Goal: Transaction & Acquisition: Purchase product/service

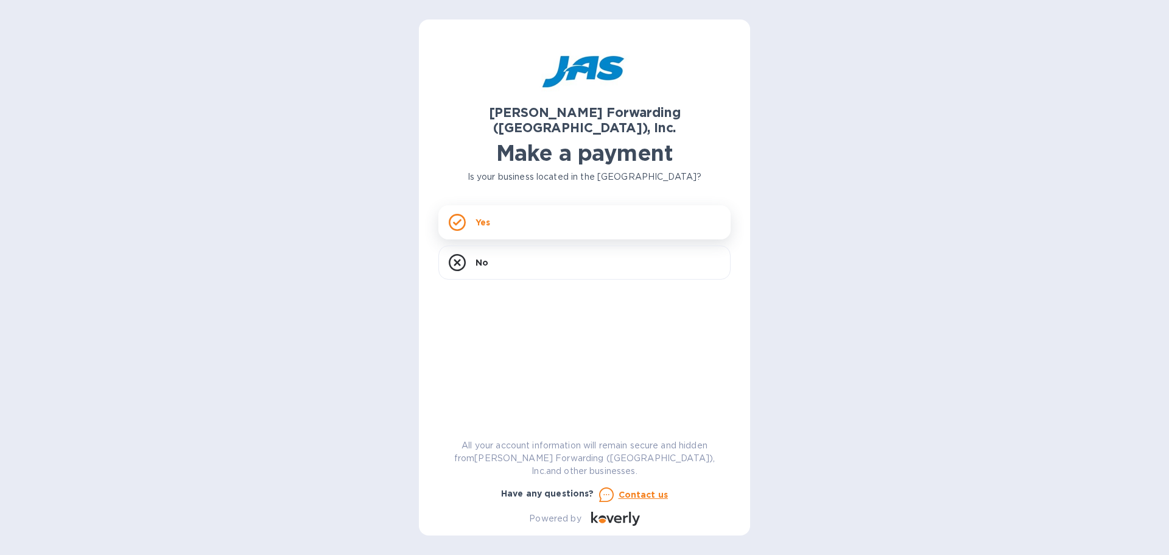
click at [457, 214] on icon at bounding box center [457, 222] width 17 height 17
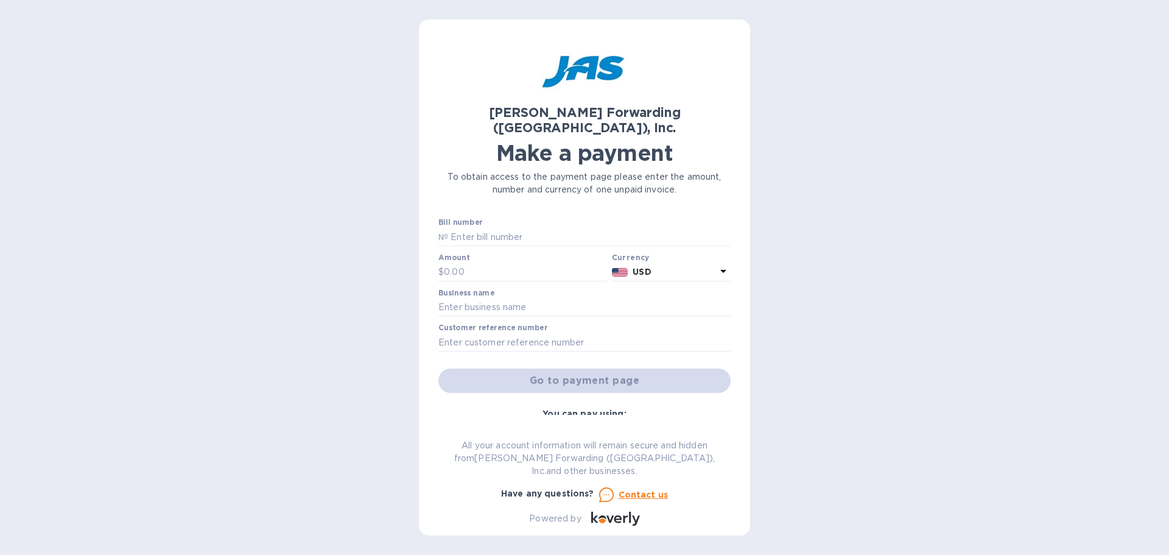
drag, startPoint x: 443, startPoint y: 222, endPoint x: 427, endPoint y: 257, distance: 37.9
click at [427, 257] on div "[PERSON_NAME] Forwarding ([GEOGRAPHIC_DATA]), Inc. Make a payment To obtain acc…" at bounding box center [584, 277] width 331 height 516
paste input "SFO503375415"
type input "SFO503375415"
click at [465, 263] on input "text" at bounding box center [525, 272] width 163 height 18
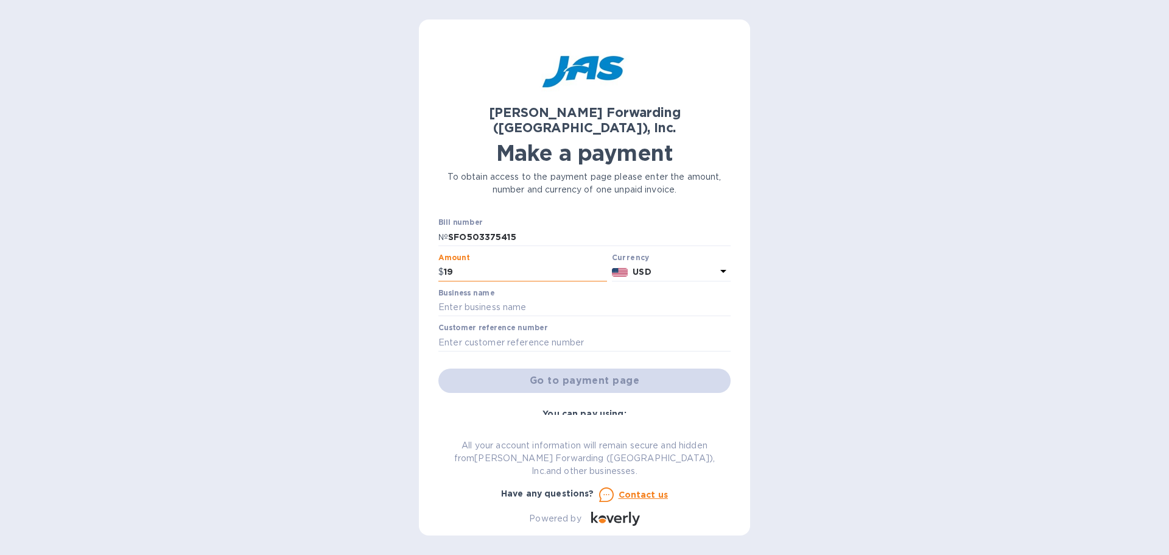
type input "1"
type input "1,930"
click at [446, 298] on input "text" at bounding box center [584, 307] width 292 height 18
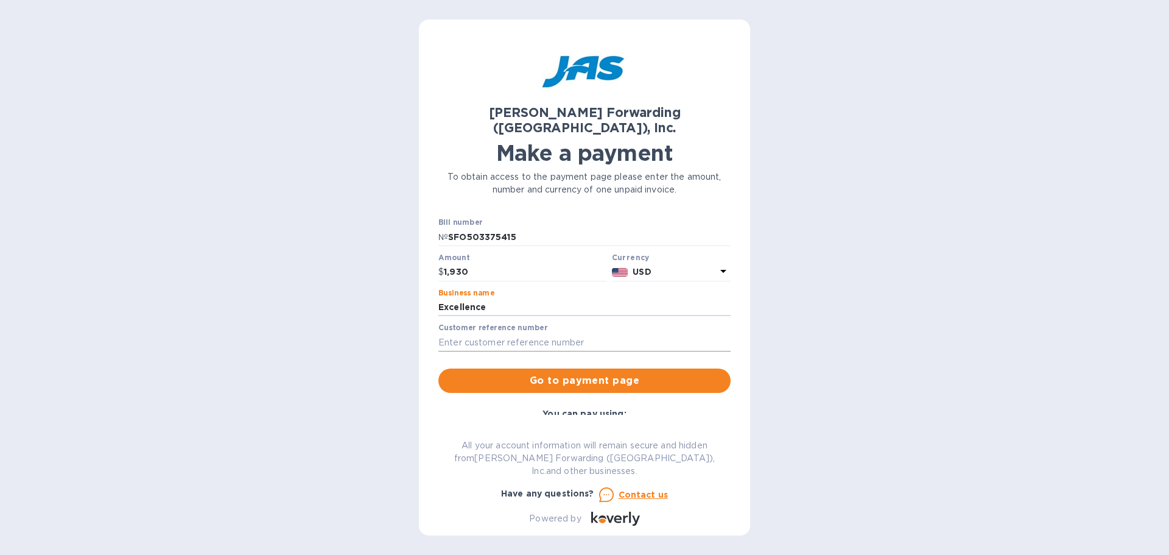
type input "Excellence Timber"
click at [446, 333] on input "text" at bounding box center [584, 342] width 292 height 18
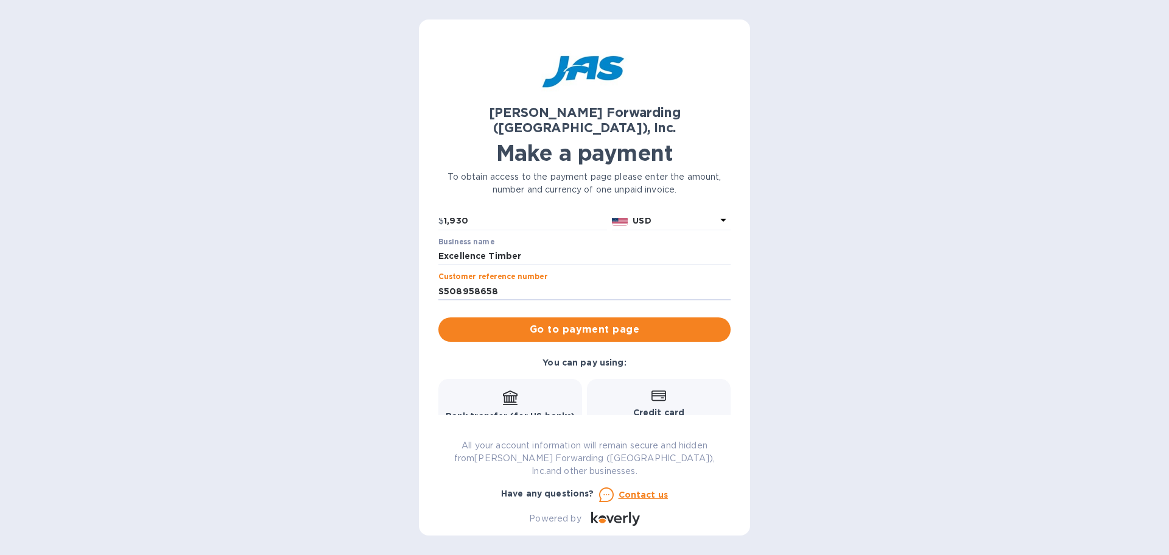
scroll to position [122, 0]
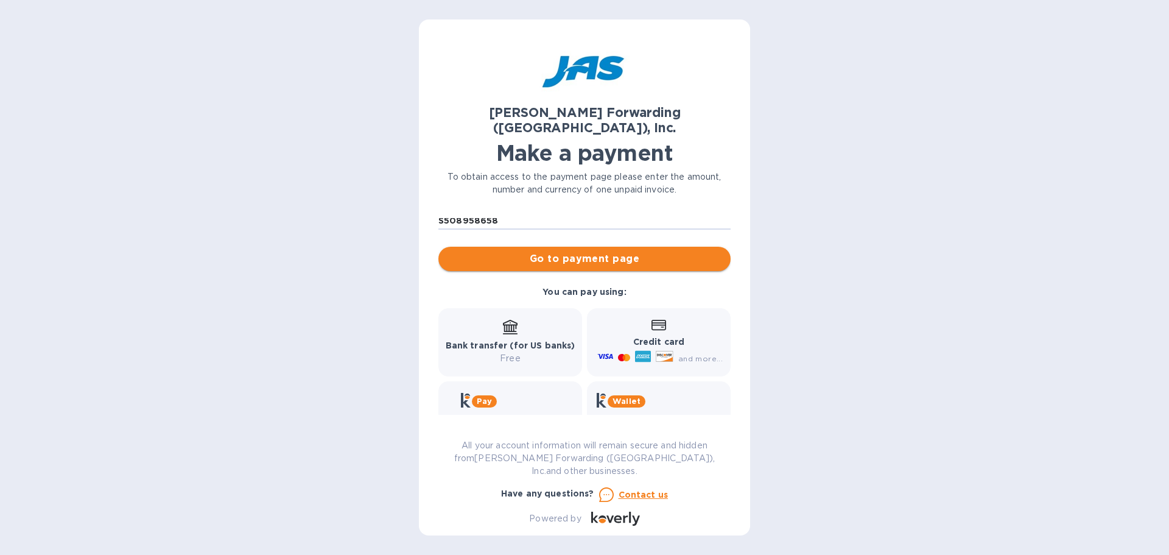
type input "S508958658"
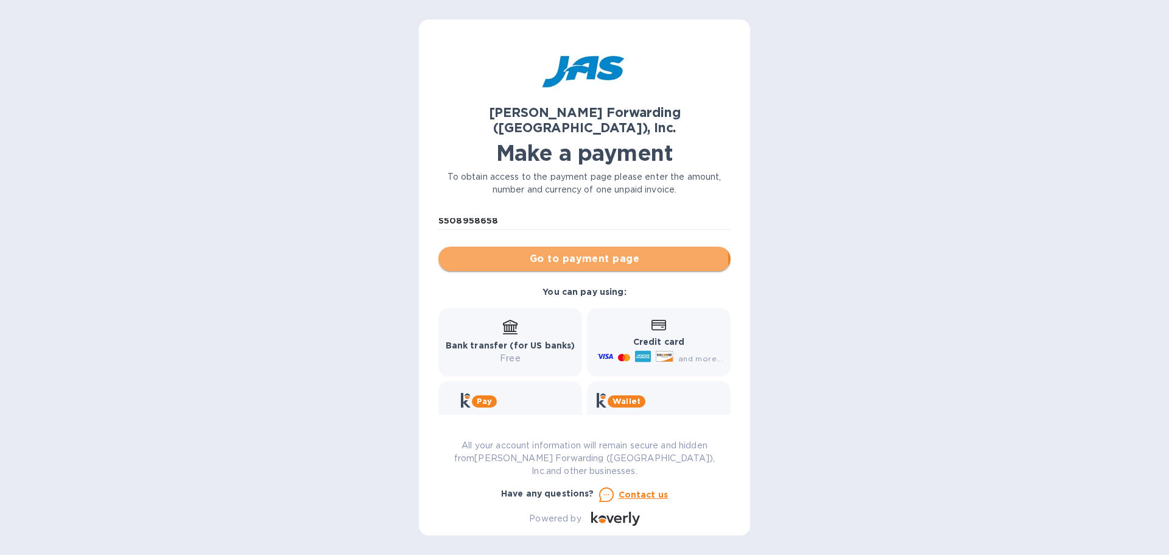
click at [583, 251] on span "Go to payment page" at bounding box center [584, 258] width 273 height 15
